Goal: Transaction & Acquisition: Purchase product/service

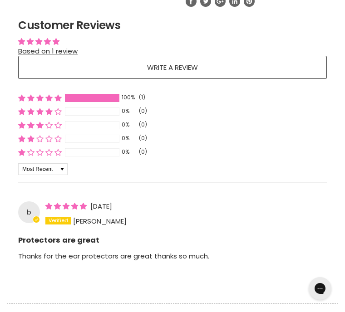
scroll to position [645, 0]
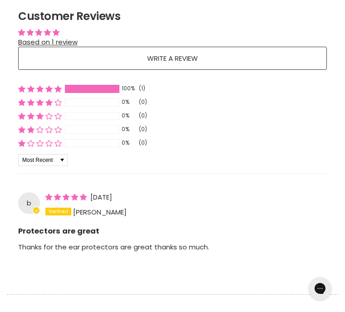
click at [239, 230] on b "Protectors are great" at bounding box center [172, 227] width 309 height 17
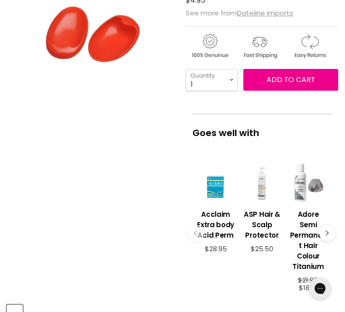
scroll to position [153, 0]
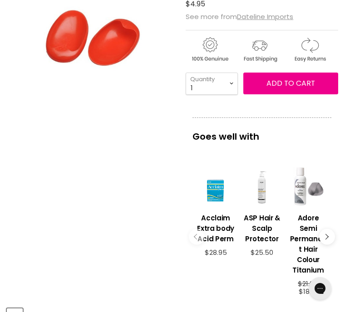
click at [156, 251] on div "Click or scroll to zoom Tap or pinch to zoom" at bounding box center [92, 127] width 171 height 345
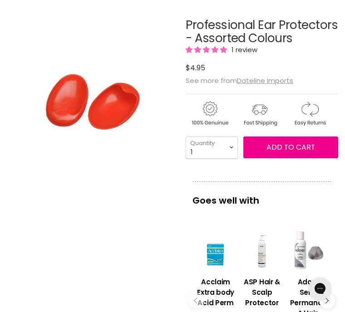
scroll to position [88, 0]
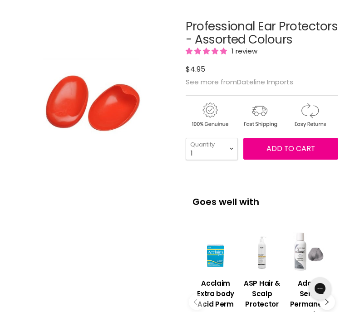
click at [271, 232] on div "imageUrl ASP Hair & Scalp Protector $25.50" at bounding box center [262, 282] width 46 height 123
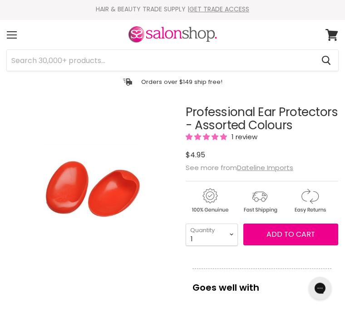
scroll to position [0, 0]
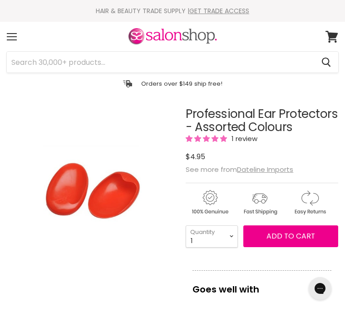
click at [299, 246] on button "Add to cart" at bounding box center [290, 236] width 95 height 22
click at [292, 246] on button "Add to cart" at bounding box center [290, 236] width 95 height 22
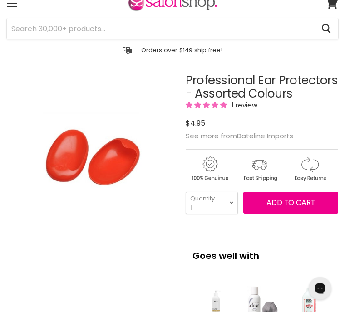
click at [299, 251] on p "Goes well with" at bounding box center [261, 251] width 139 height 29
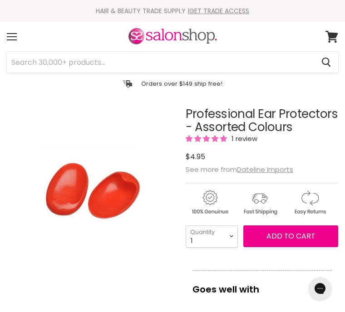
click at [251, 227] on button "Add to cart" at bounding box center [290, 236] width 95 height 22
click at [338, 44] on link "View cart" at bounding box center [332, 36] width 22 height 21
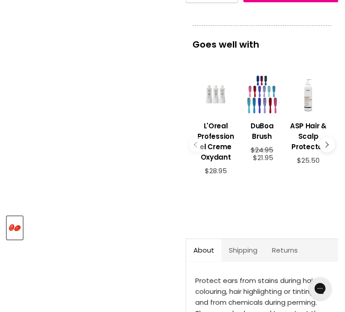
click at [167, 270] on article "Click or scroll to zoom Tap or pinch to zoom Professional Ear Protectors - Asso…" at bounding box center [172, 130] width 331 height 535
